Goal: Check status: Check status

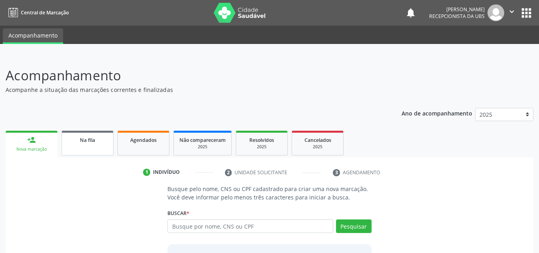
click at [88, 143] on span "Na fila" at bounding box center [87, 140] width 15 height 7
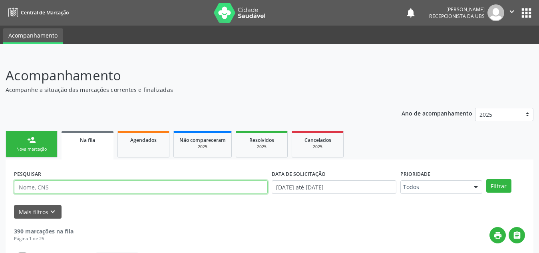
click at [87, 189] on input "text" at bounding box center [141, 187] width 254 height 14
type input "[PERSON_NAME]"
click at [487, 179] on button "Filtrar" at bounding box center [499, 186] width 25 height 14
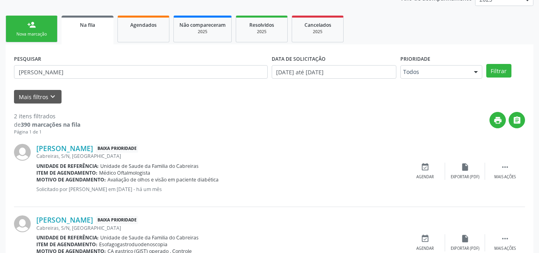
scroll to position [115, 0]
click at [150, 27] on span "Agendados" at bounding box center [143, 25] width 26 height 7
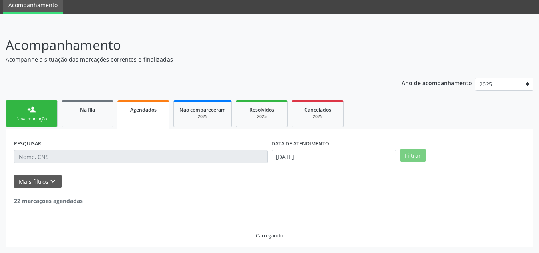
click at [150, 27] on div "Central de Marcação notifications [PERSON_NAME] Recepcionista da UBS  Configur…" at bounding box center [269, 96] width 539 height 253
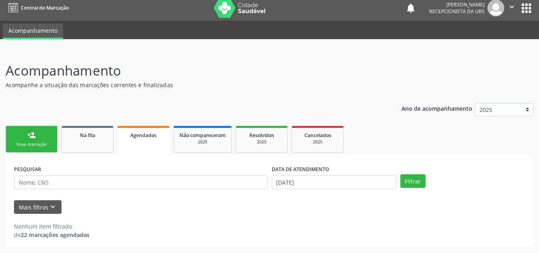
scroll to position [5, 0]
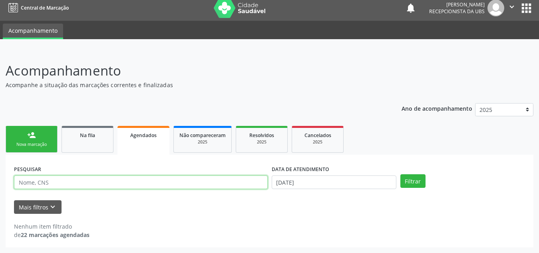
click at [125, 176] on input "text" at bounding box center [141, 182] width 254 height 14
type input "mizia"
click at [401, 174] on button "Filtrar" at bounding box center [413, 181] width 25 height 14
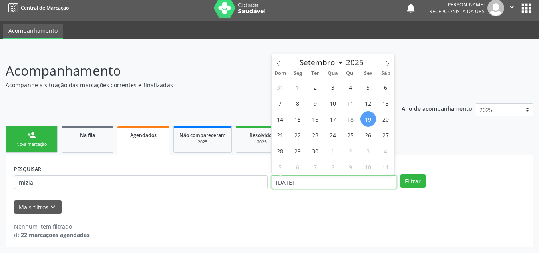
click at [345, 186] on input "[DATE]" at bounding box center [334, 182] width 125 height 14
click at [390, 66] on icon at bounding box center [388, 64] width 6 height 6
click at [281, 64] on icon at bounding box center [279, 64] width 6 height 6
select select "8"
click at [372, 119] on span "19" at bounding box center [369, 119] width 16 height 16
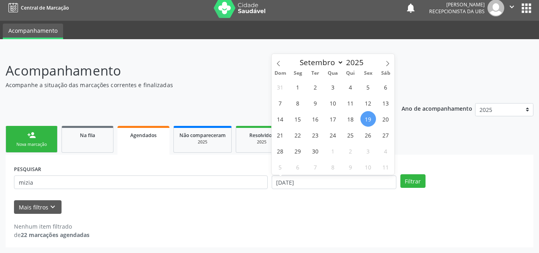
type input "[DATE]"
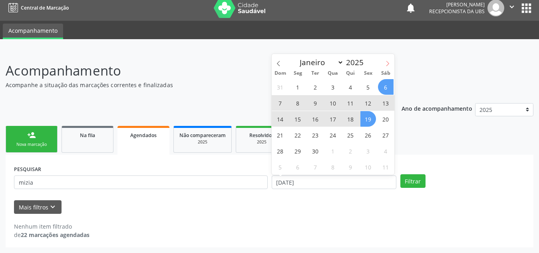
click at [385, 62] on icon at bounding box center [388, 64] width 6 height 6
select select "9"
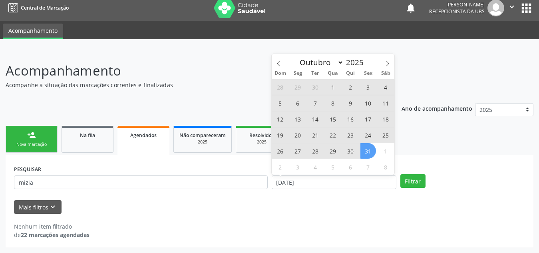
click at [365, 148] on span "31" at bounding box center [369, 151] width 16 height 16
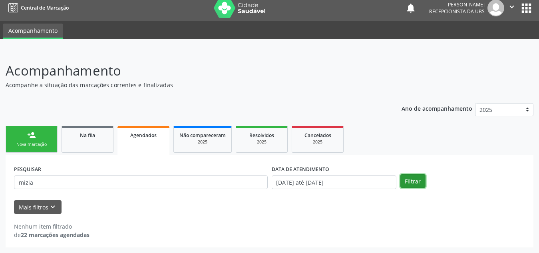
click at [409, 182] on button "Filtrar" at bounding box center [413, 181] width 25 height 14
